Goal: Task Accomplishment & Management: Use online tool/utility

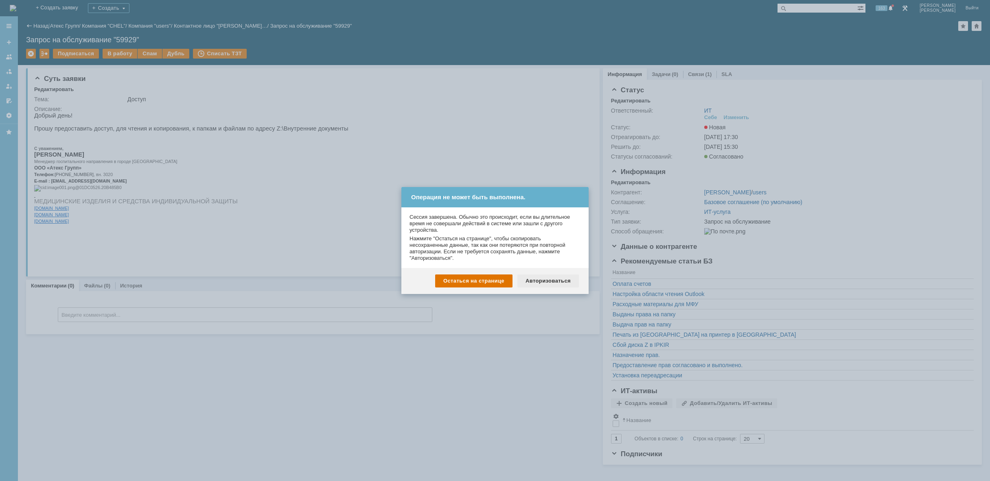
click at [560, 275] on div "Авторизоваться" at bounding box center [547, 281] width 61 height 13
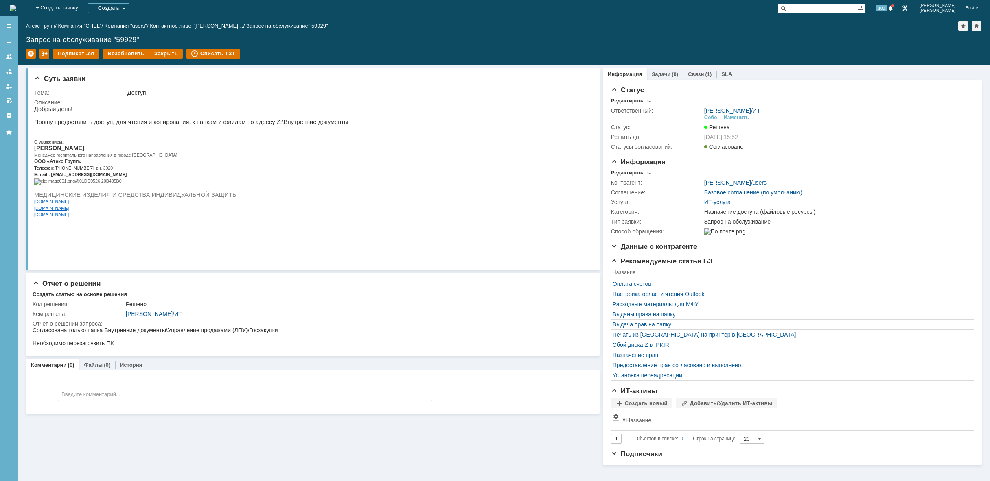
click at [16, 9] on img at bounding box center [13, 8] width 7 height 7
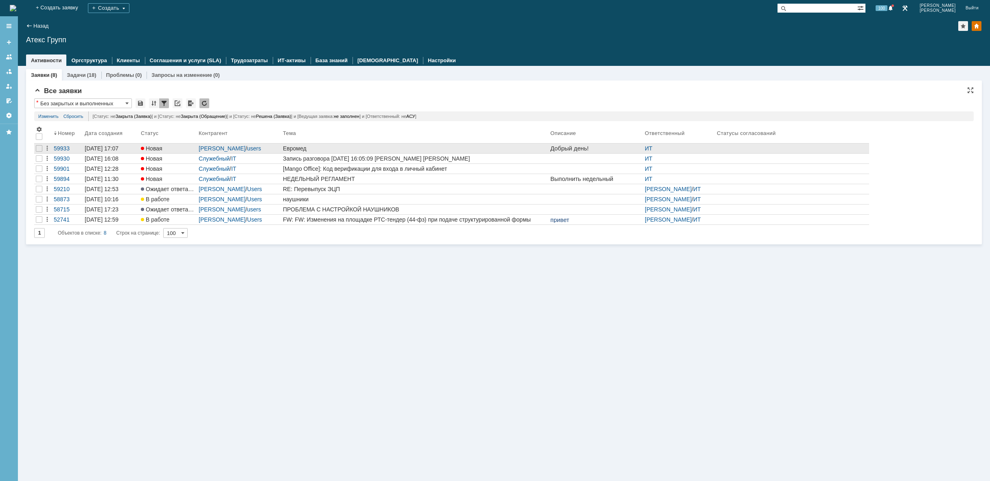
click at [365, 150] on div "Евромед" at bounding box center [415, 148] width 264 height 7
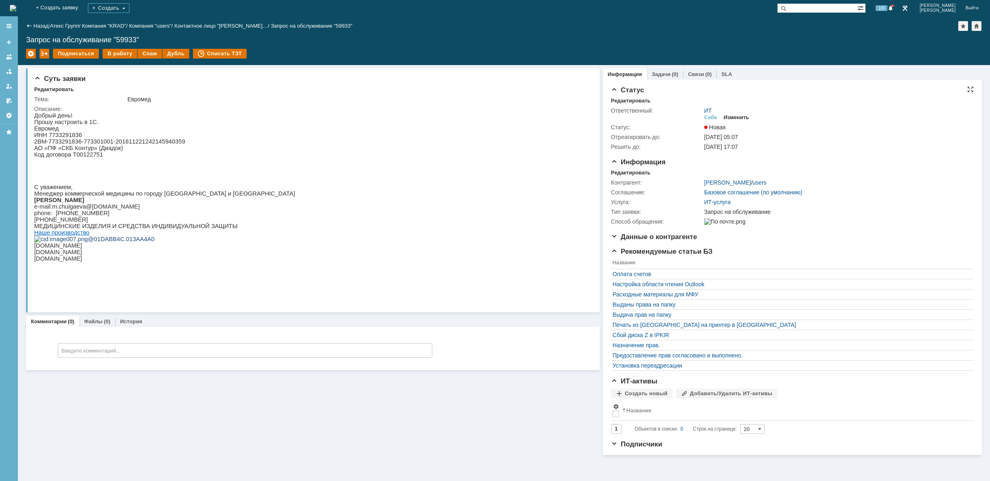
click at [740, 118] on div "Изменить" at bounding box center [737, 117] width 26 height 7
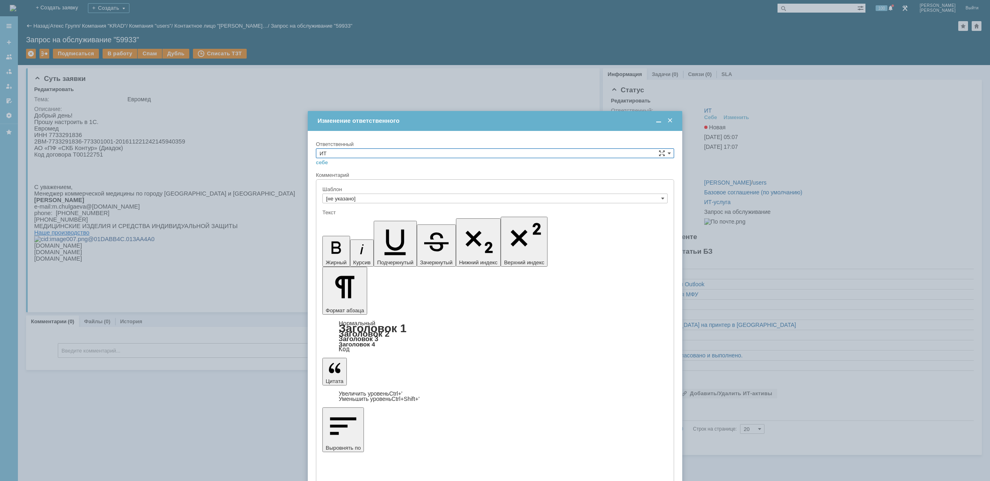
click at [525, 155] on input "ИТ" at bounding box center [495, 154] width 358 height 10
click at [364, 221] on span "АСУ" at bounding box center [494, 220] width 351 height 7
type input "АСУ"
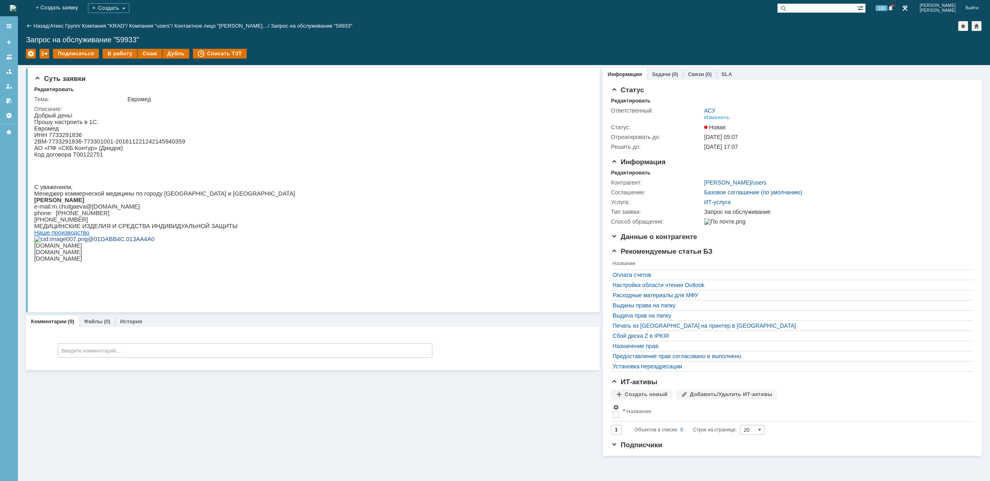
click at [16, 8] on img at bounding box center [13, 8] width 7 height 7
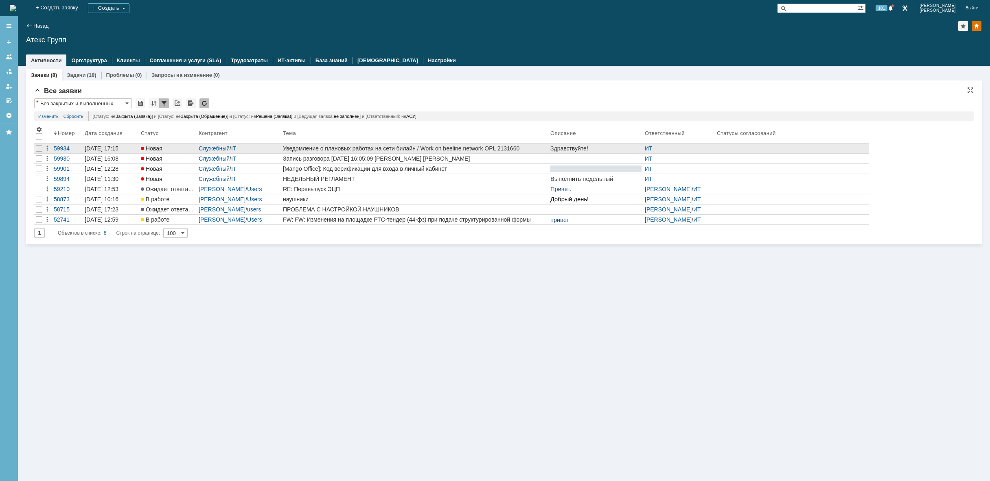
click at [499, 150] on div "Уведомление о плановых работах на сети билайн / Work on beeline network OPL 213…" at bounding box center [415, 148] width 264 height 7
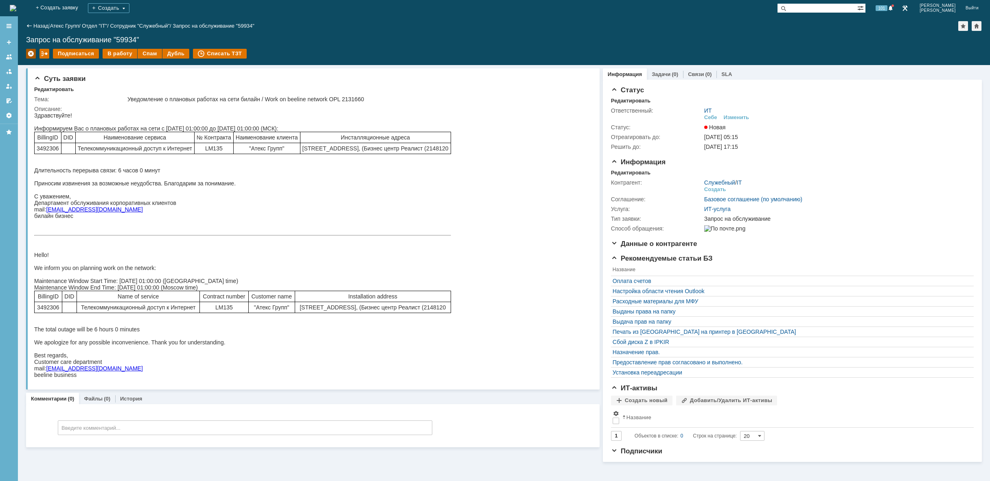
click at [34, 52] on div at bounding box center [31, 54] width 10 height 10
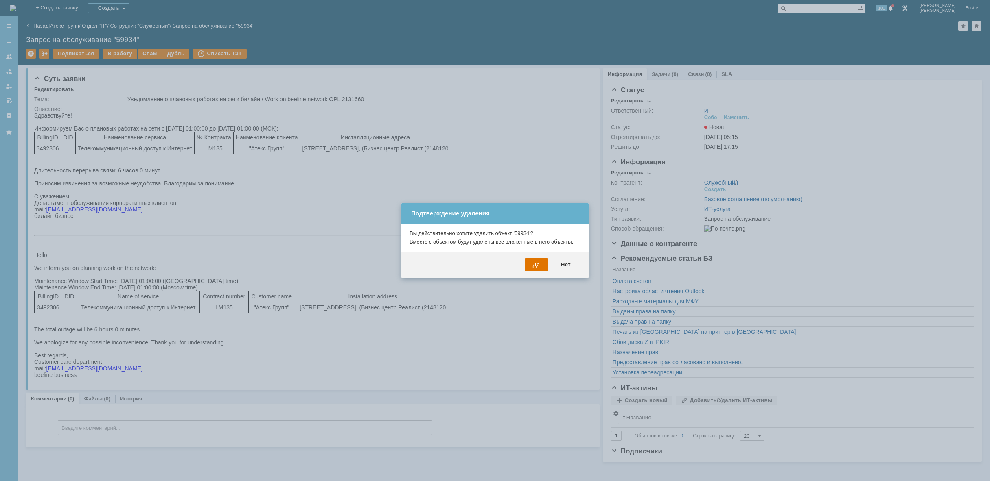
click at [548, 265] on div "Да Нет" at bounding box center [494, 265] width 187 height 26
click at [546, 263] on div "Да" at bounding box center [536, 264] width 23 height 13
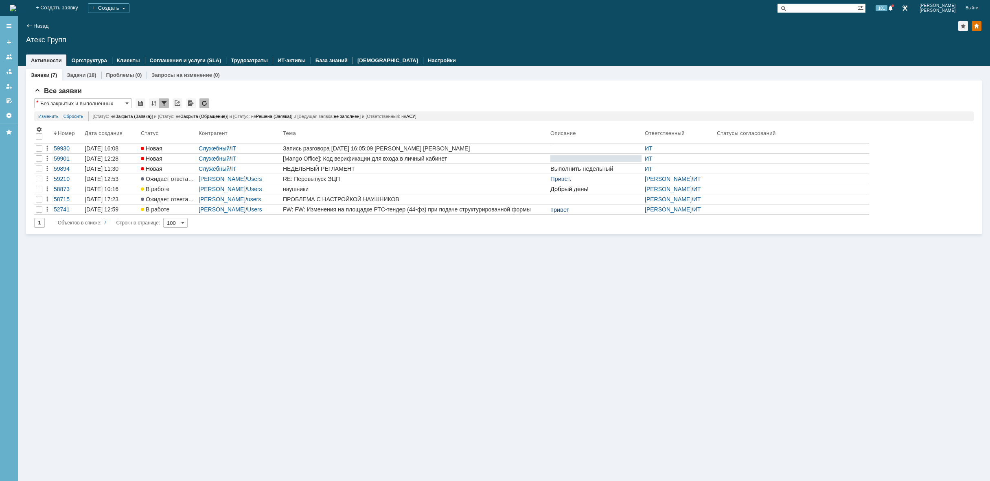
click at [16, 8] on img at bounding box center [13, 8] width 7 height 7
click at [606, 293] on div "Заявки (7) Задачи (18) Проблемы (0) Запросы на изменение (0) Все заявки * Без з…" at bounding box center [504, 274] width 972 height 416
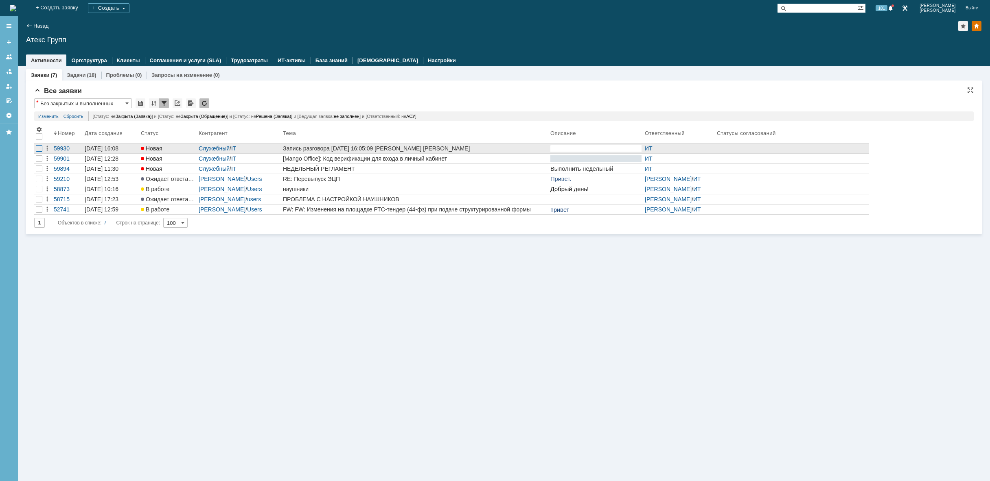
click at [37, 148] on div at bounding box center [39, 148] width 7 height 7
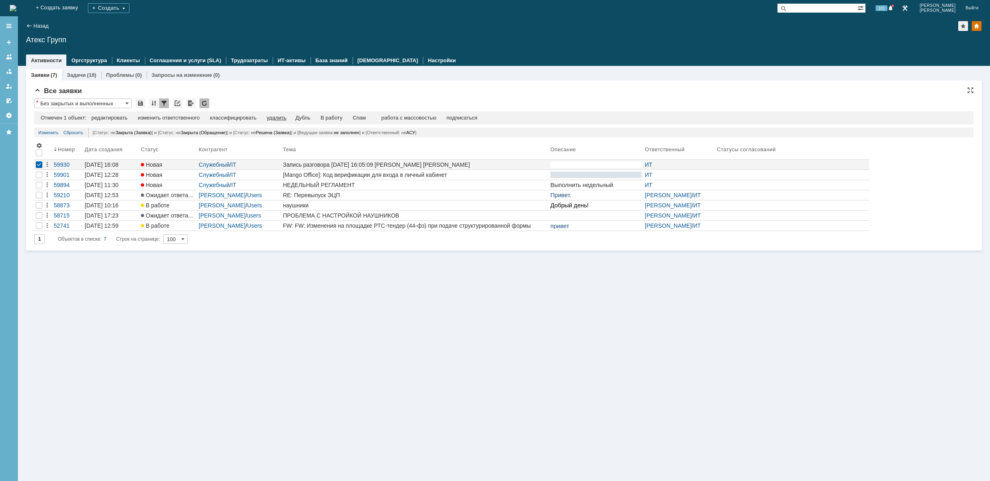
click at [276, 119] on div "удалить" at bounding box center [277, 118] width 20 height 7
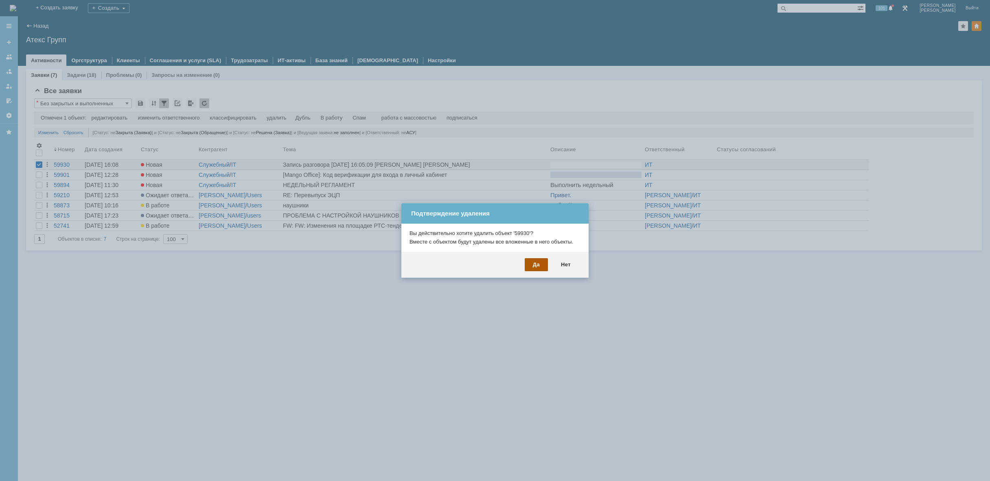
click at [530, 264] on div "Да" at bounding box center [536, 264] width 23 height 13
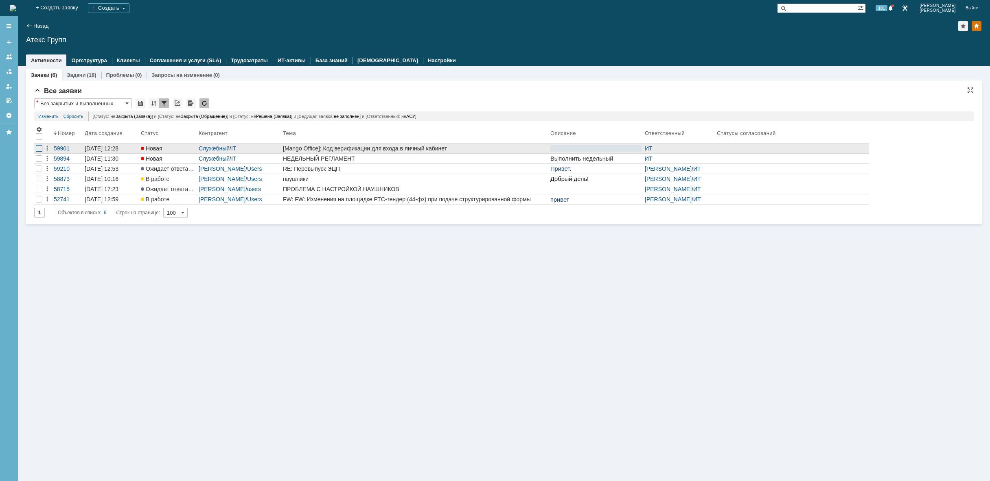
click at [40, 148] on div at bounding box center [39, 148] width 7 height 7
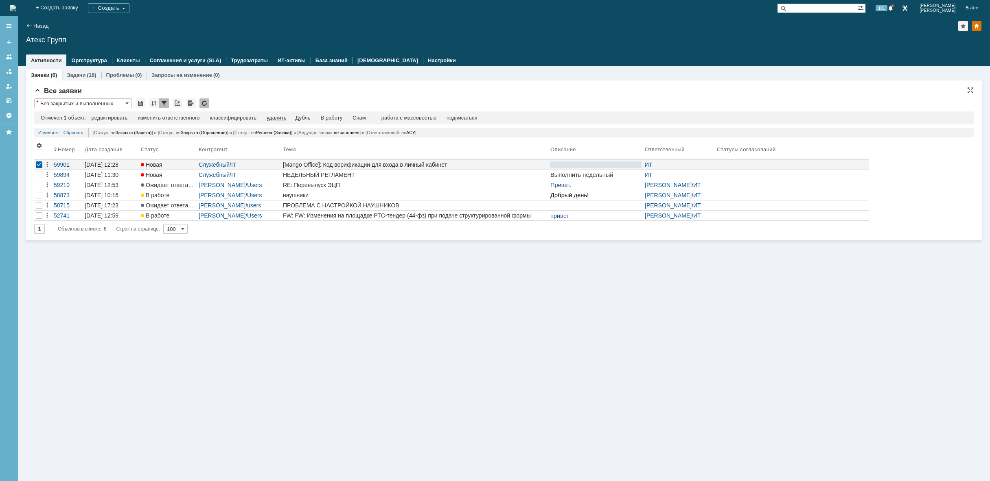
click at [284, 120] on div "удалить" at bounding box center [277, 118] width 20 height 7
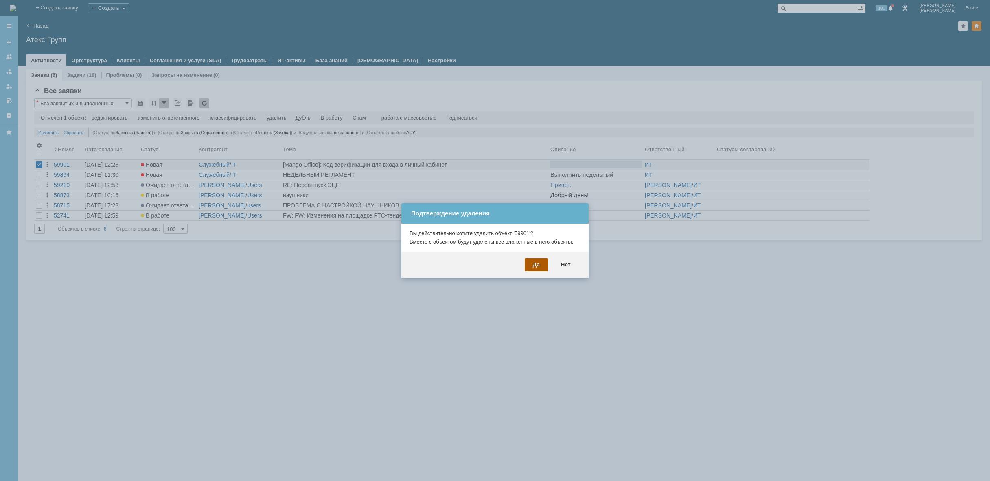
click at [540, 268] on div "Да" at bounding box center [536, 264] width 23 height 13
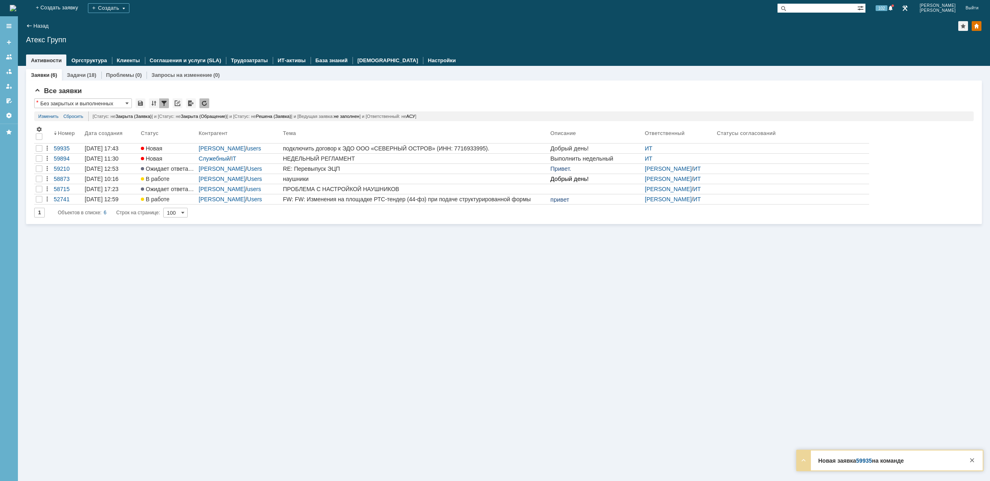
click at [16, 7] on img at bounding box center [13, 8] width 7 height 7
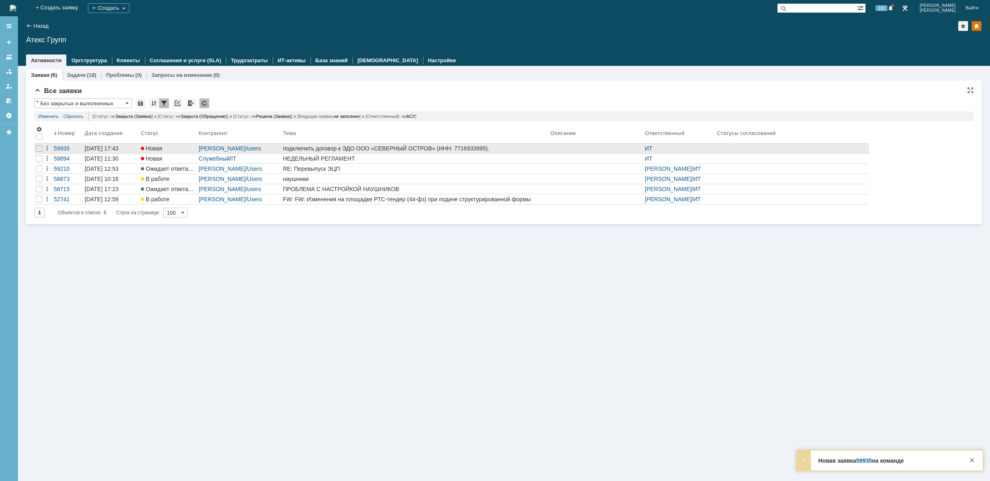
click at [394, 146] on div "подключить договор к ЭДО ООО «СЕВЕРНЫЙ ОСТРОВ» (ИНН: 7716933995)." at bounding box center [415, 148] width 264 height 7
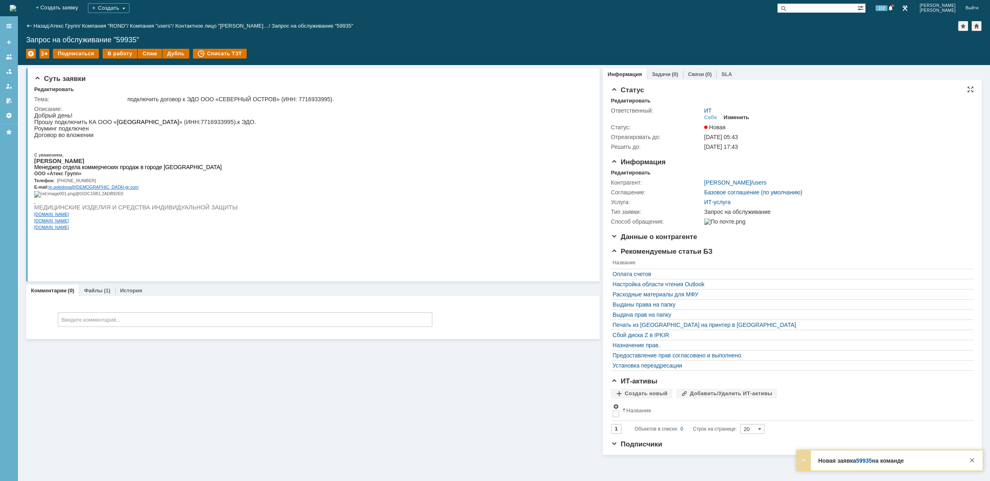
click at [739, 118] on div "Изменить" at bounding box center [737, 117] width 26 height 7
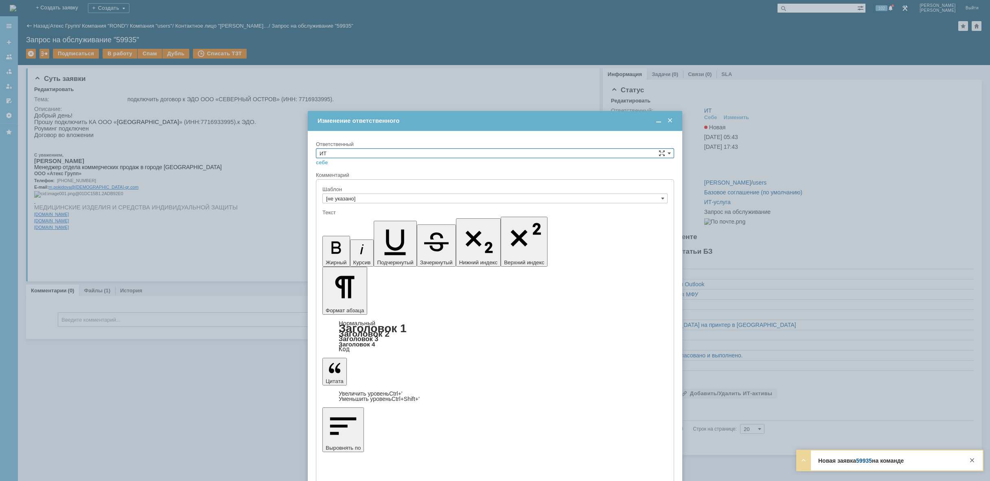
click at [405, 151] on input "ИТ" at bounding box center [495, 154] width 358 height 10
click at [373, 218] on span "АСУ" at bounding box center [494, 220] width 351 height 7
type input "АСУ"
